Goal: Task Accomplishment & Management: Manage account settings

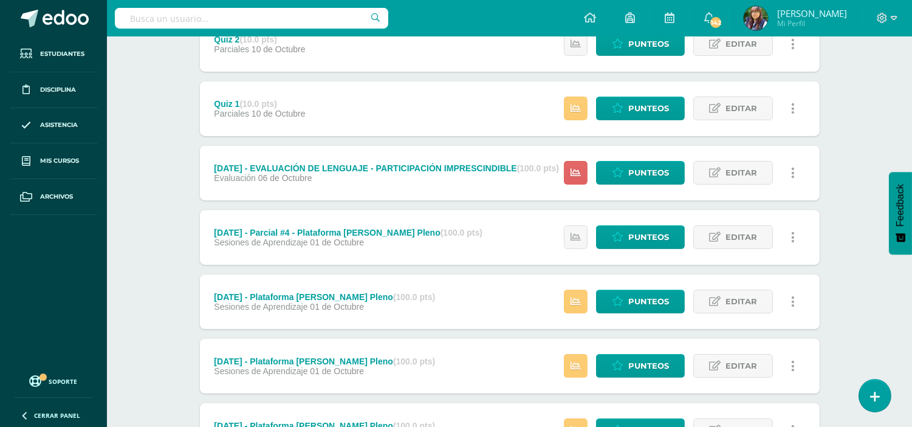
scroll to position [701, 0]
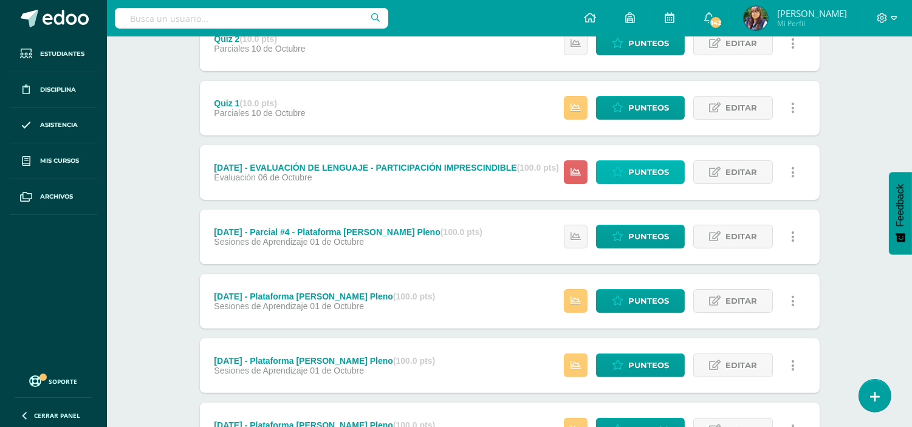
click at [638, 168] on span "Punteos" at bounding box center [648, 172] width 41 height 22
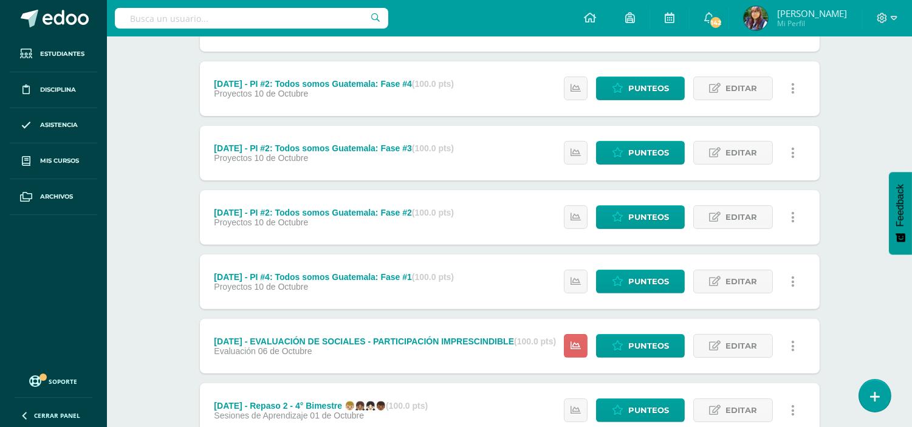
scroll to position [785, 0]
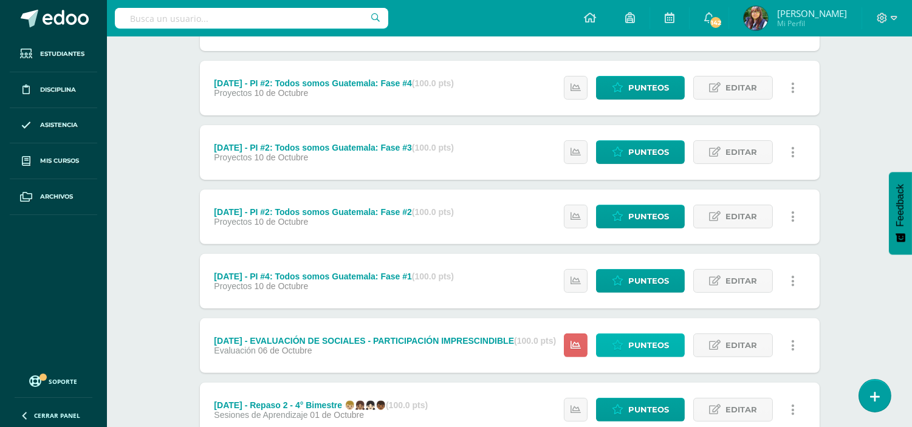
click at [648, 338] on span "Punteos" at bounding box center [648, 345] width 41 height 22
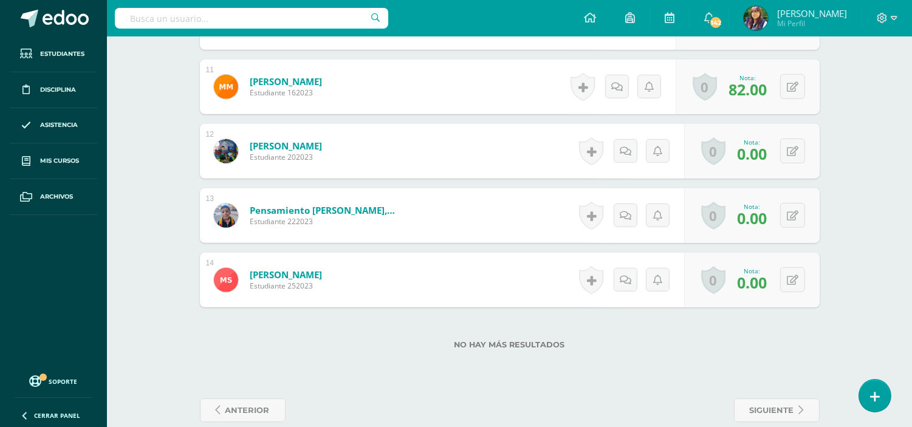
scroll to position [1036, 0]
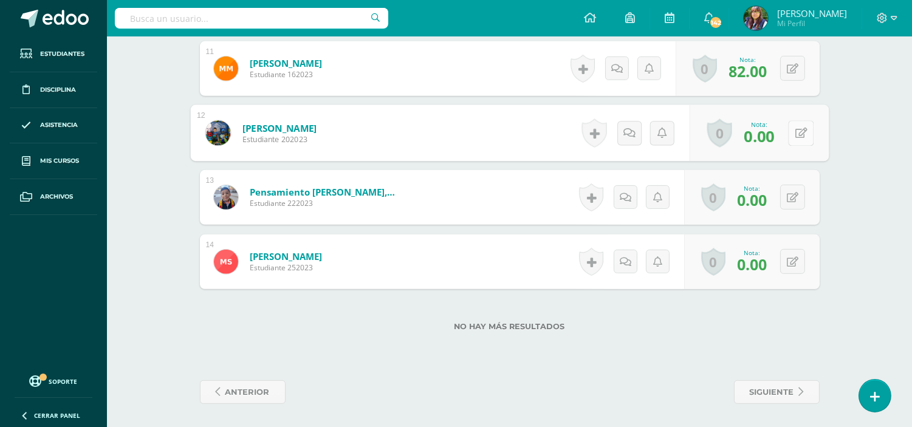
click at [793, 131] on button at bounding box center [801, 133] width 26 height 26
type input "100"
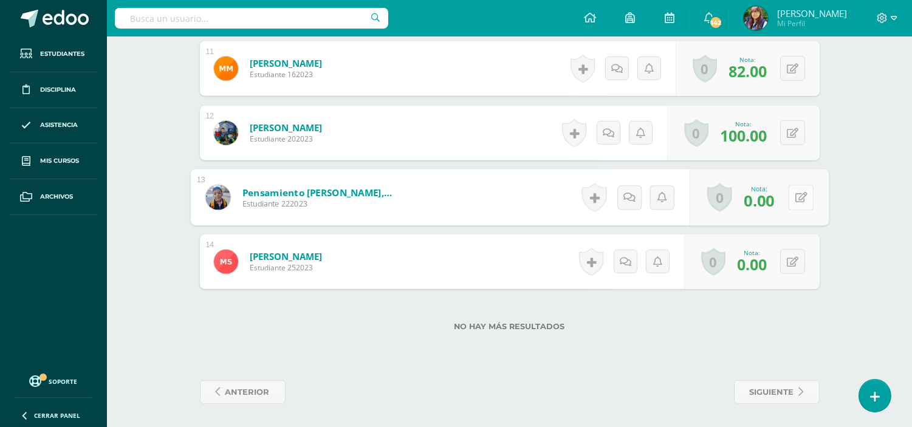
click at [790, 199] on button at bounding box center [801, 198] width 26 height 26
type input "100"
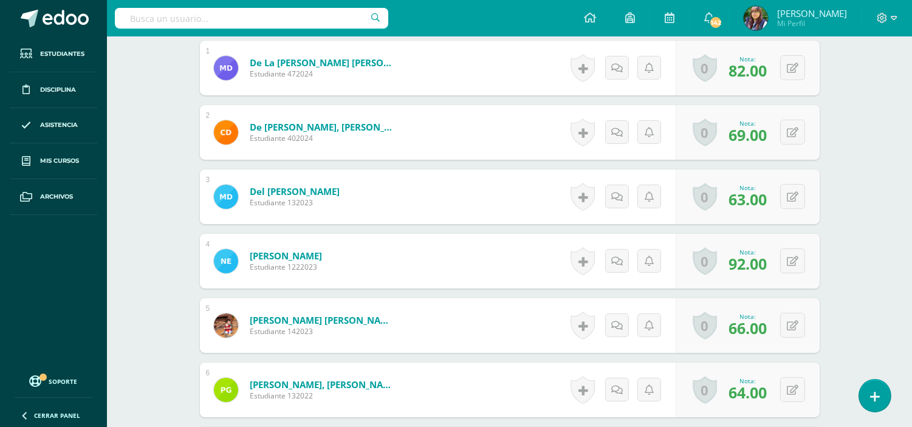
scroll to position [0, 0]
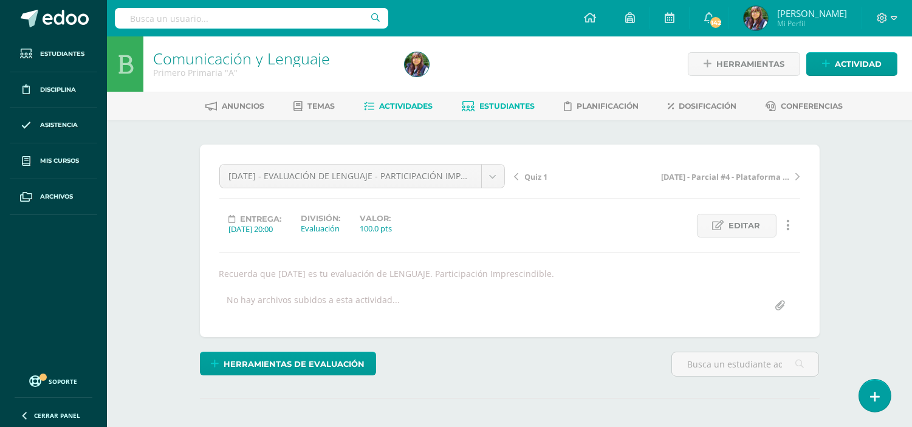
click at [476, 100] on link "Estudiantes" at bounding box center [498, 106] width 73 height 19
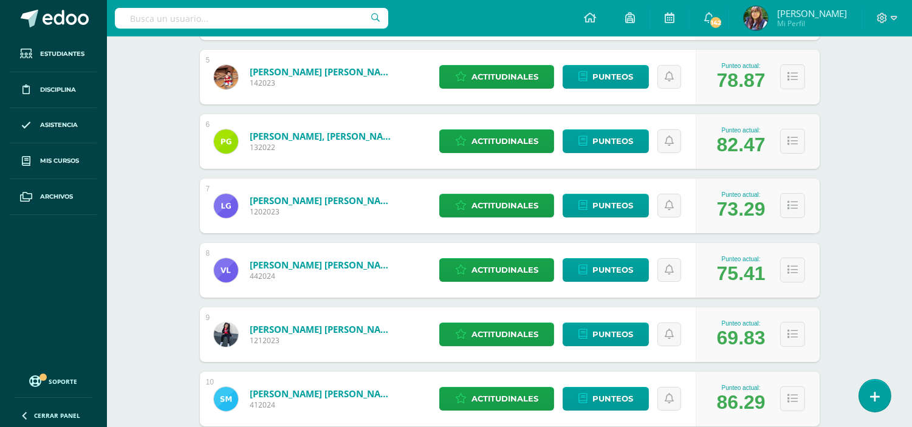
scroll to position [465, 0]
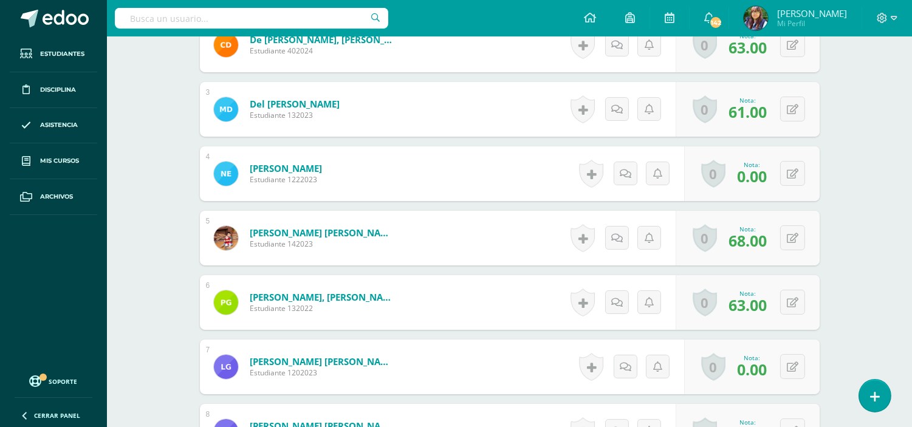
scroll to position [471, 0]
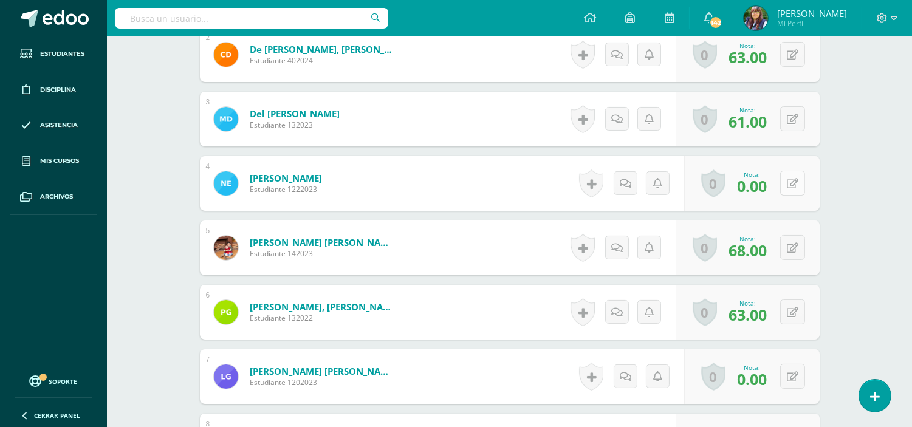
click at [790, 180] on icon at bounding box center [793, 184] width 12 height 10
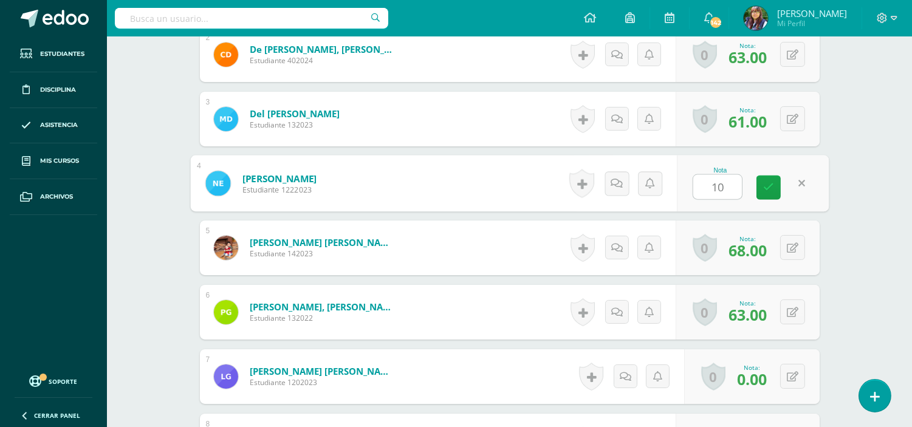
type input "100"
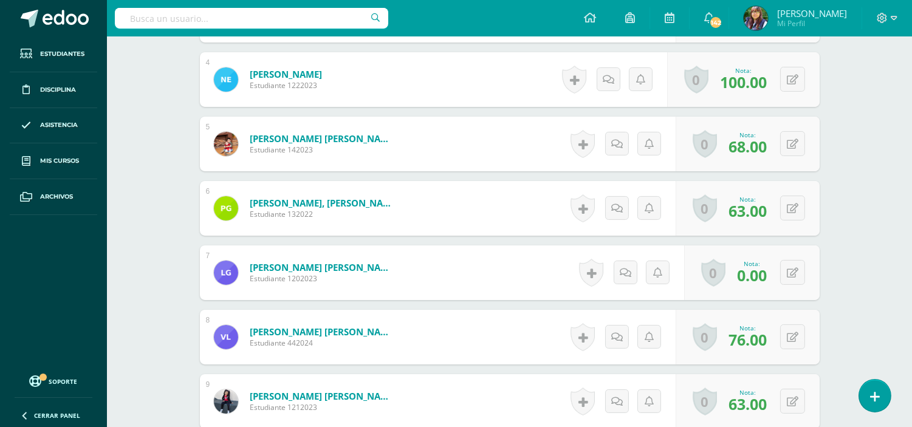
scroll to position [578, 0]
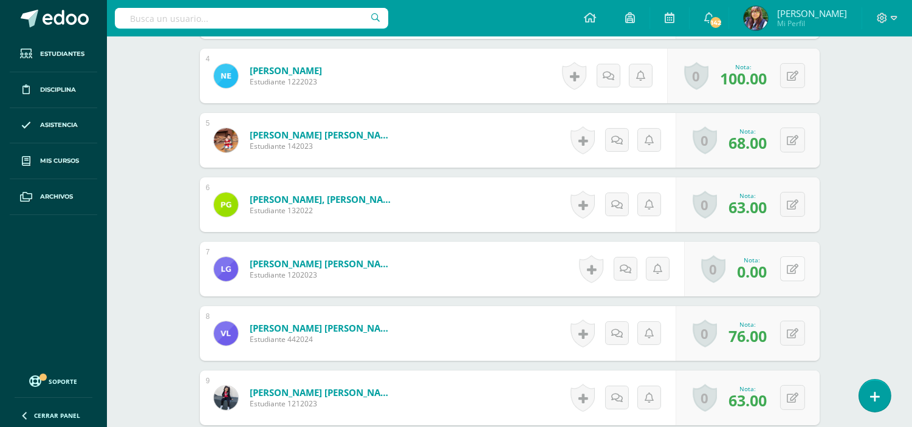
click at [799, 272] on button at bounding box center [792, 268] width 25 height 25
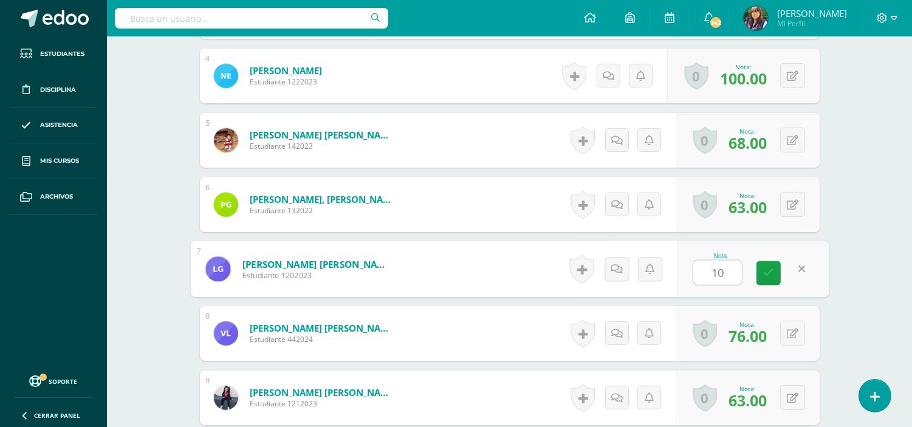
type input "100"
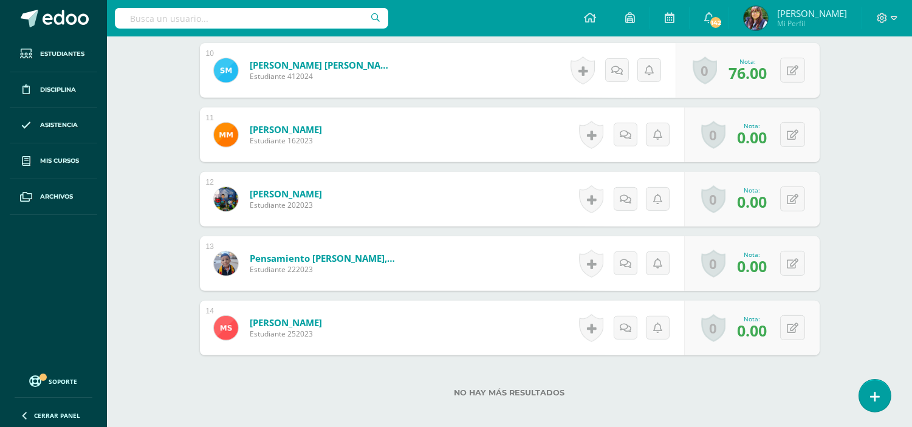
scroll to position [967, 0]
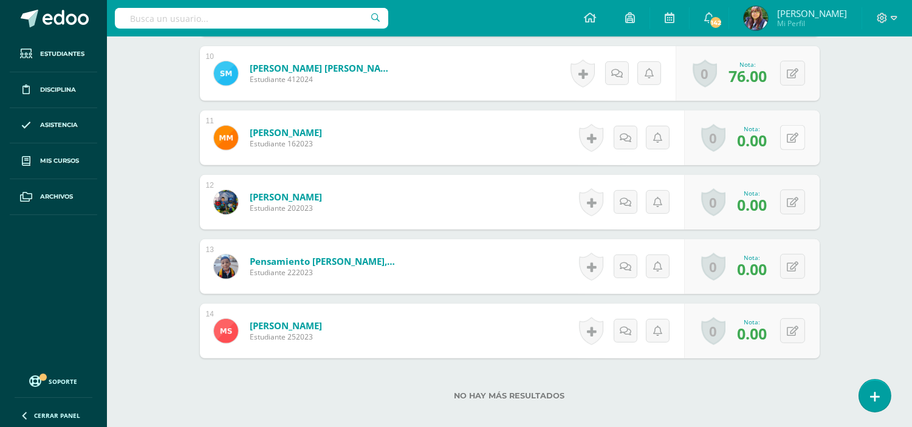
click at [793, 136] on icon at bounding box center [793, 138] width 12 height 10
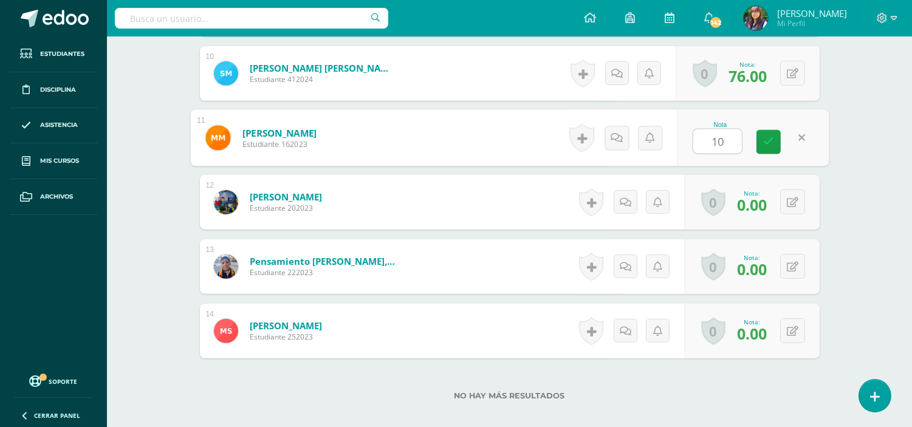
type input "100"
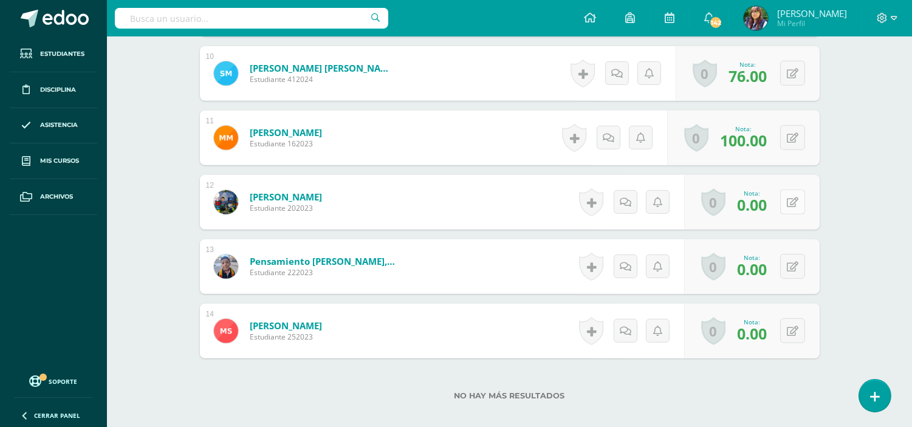
click at [796, 199] on icon at bounding box center [793, 202] width 12 height 10
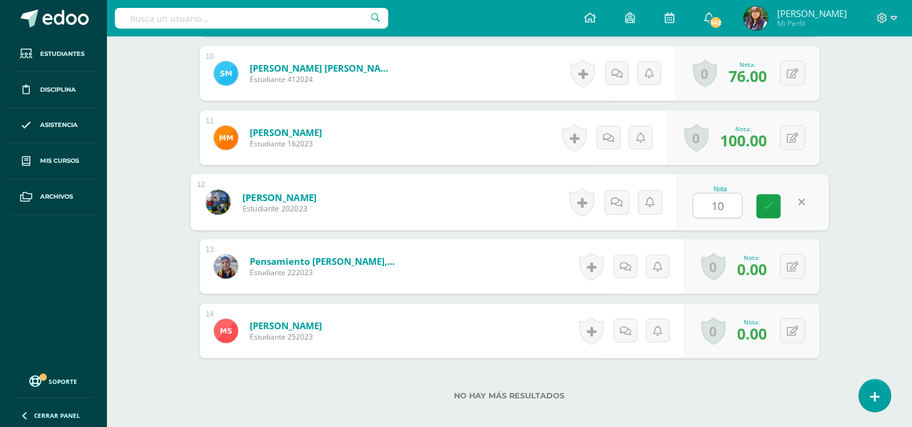
type input "100"
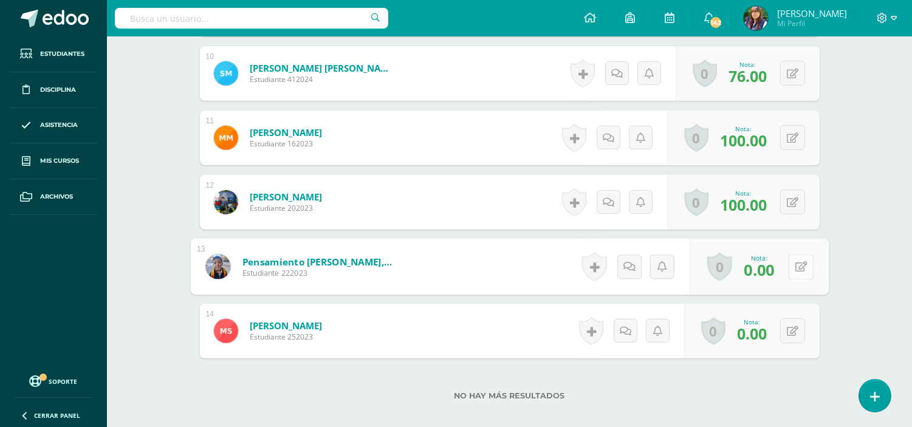
click at [792, 260] on button at bounding box center [801, 267] width 26 height 26
type input "100"
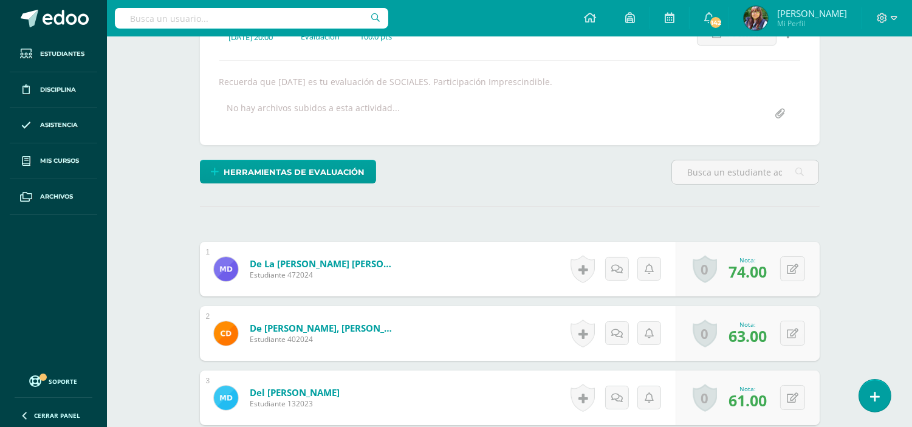
scroll to position [0, 0]
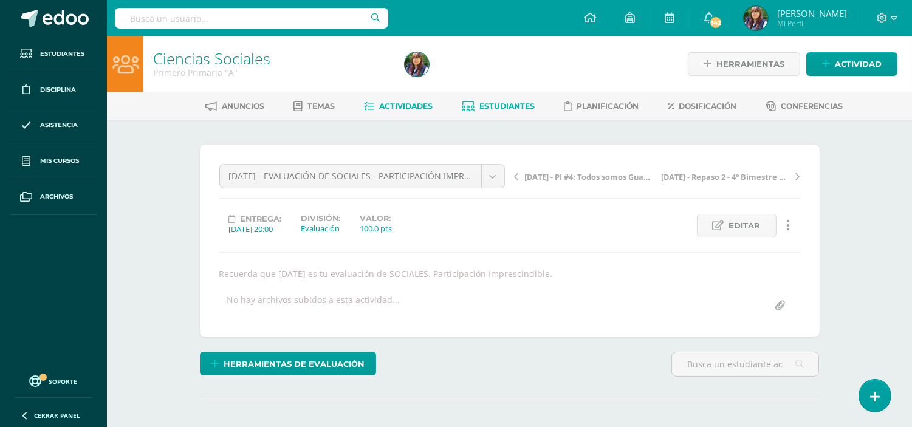
click at [477, 101] on link "Estudiantes" at bounding box center [498, 106] width 73 height 19
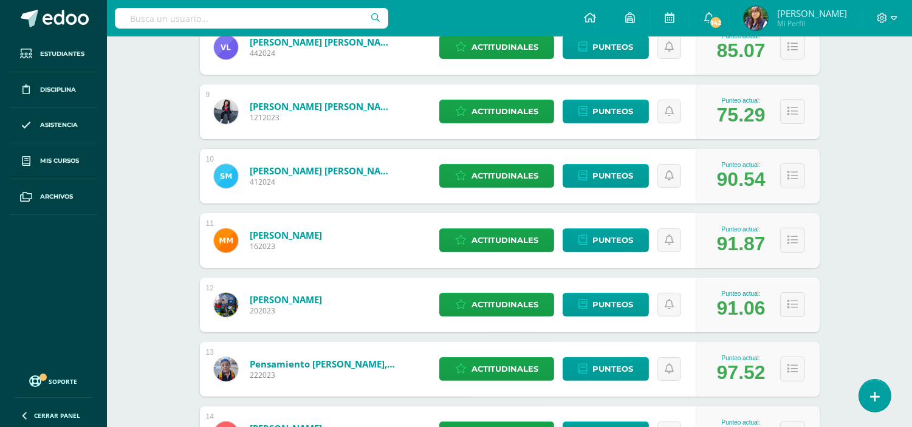
scroll to position [808, 0]
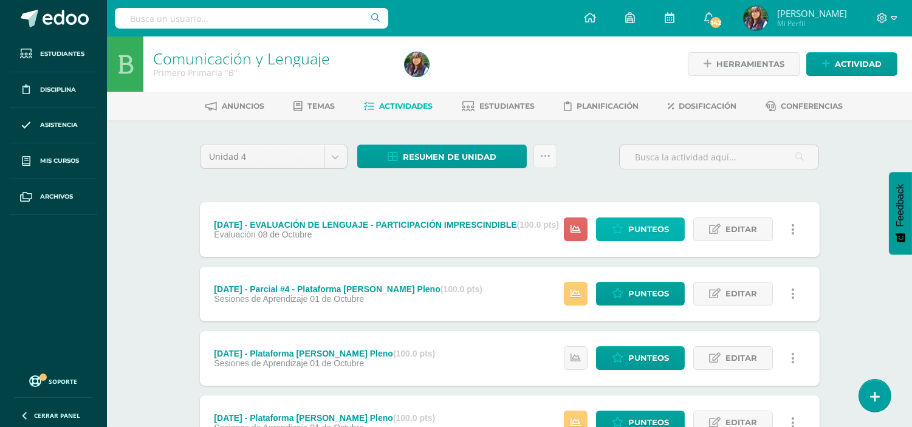
click at [612, 229] on icon at bounding box center [618, 229] width 12 height 10
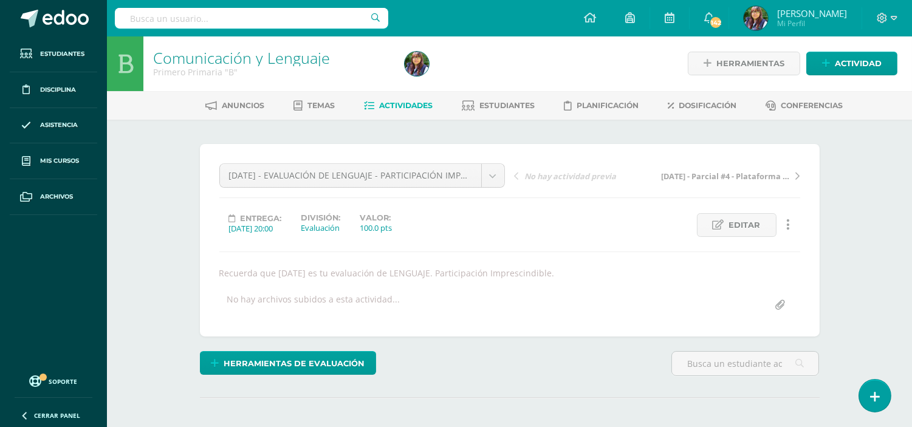
scroll to position [1, 0]
click at [416, 105] on span "Actividades" at bounding box center [405, 104] width 53 height 9
